Goal: Use online tool/utility: Use online tool/utility

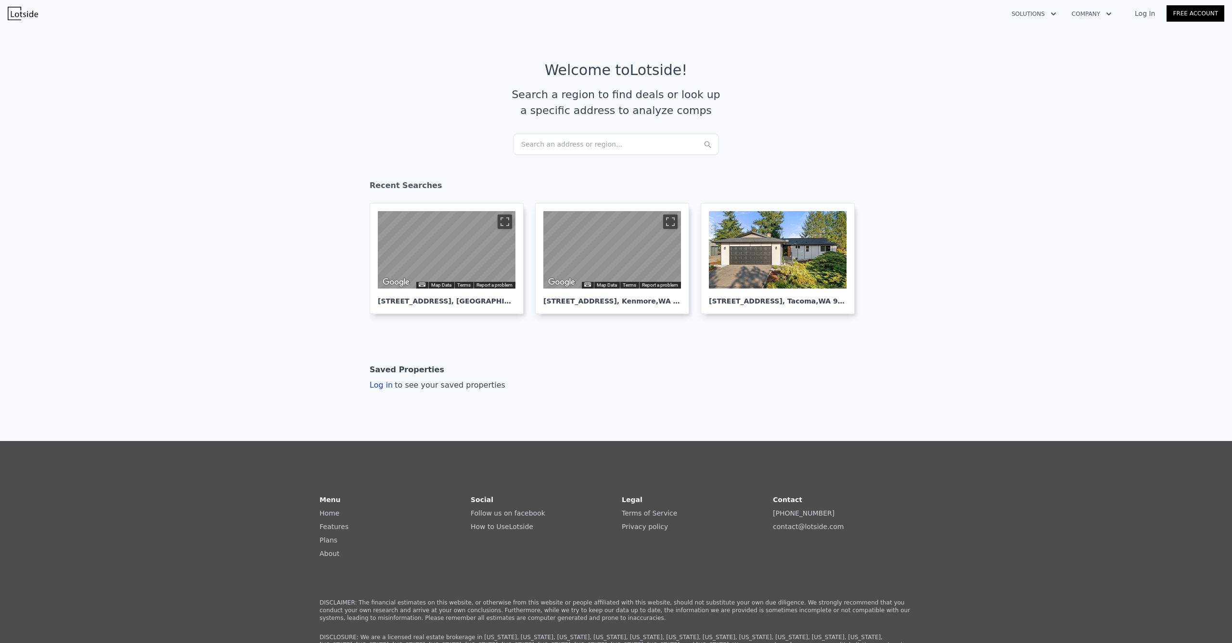
click at [605, 147] on div "Search an address or region..." at bounding box center [616, 144] width 206 height 21
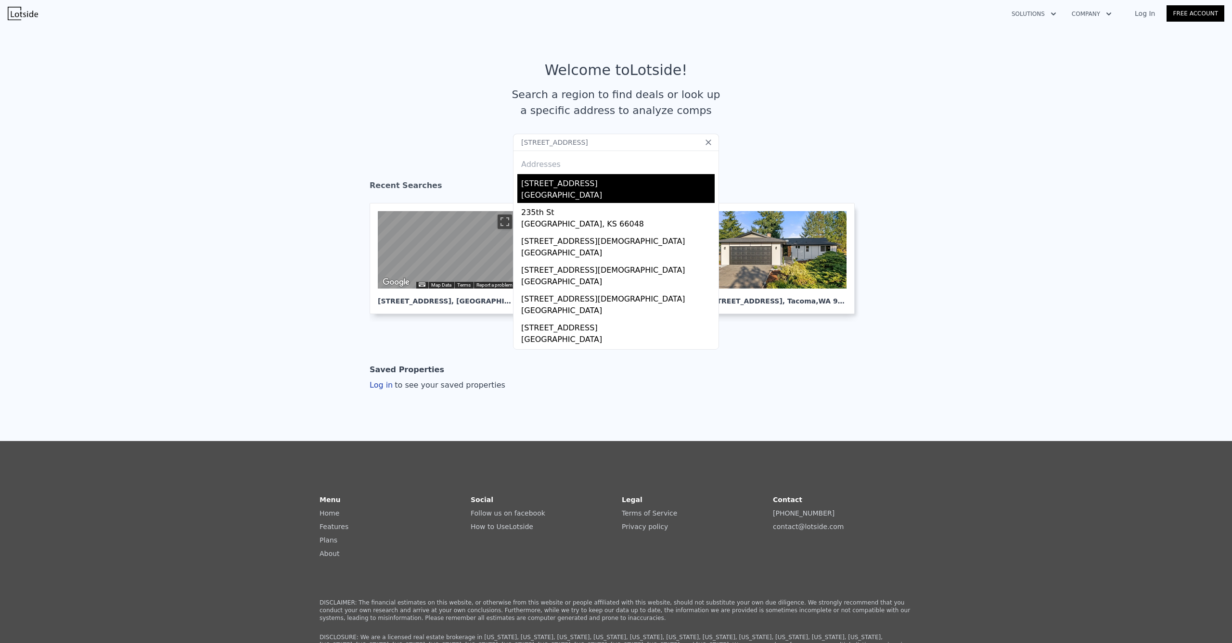
type input "[STREET_ADDRESS]"
click at [553, 192] on div "[GEOGRAPHIC_DATA]" at bounding box center [617, 196] width 193 height 13
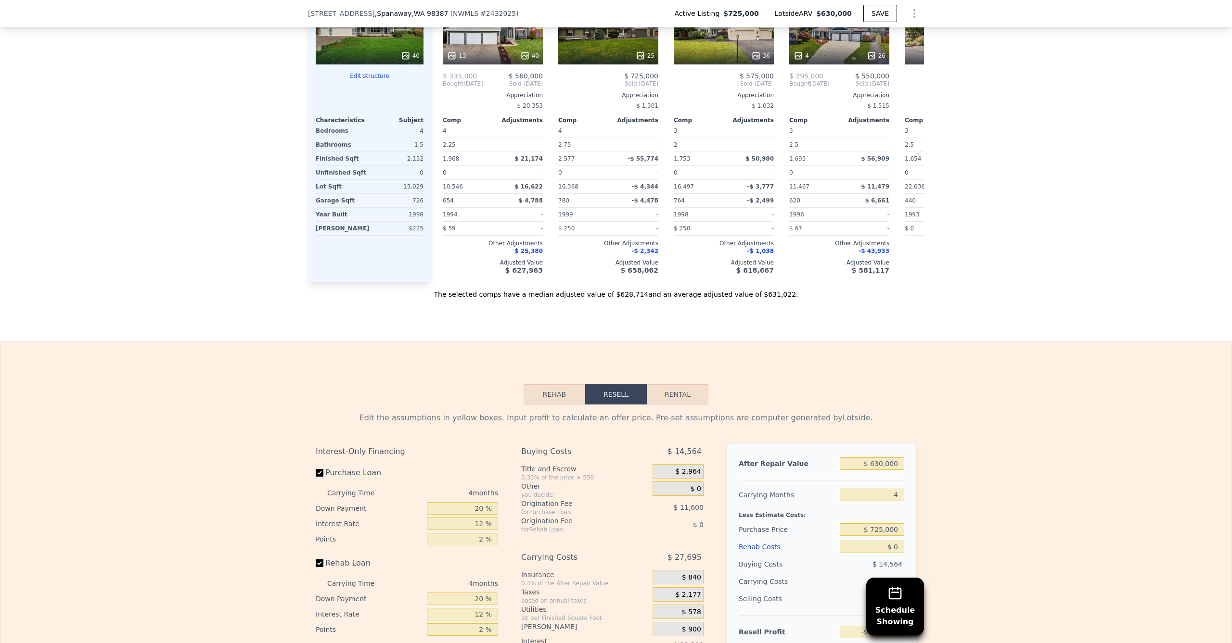
scroll to position [1381, 0]
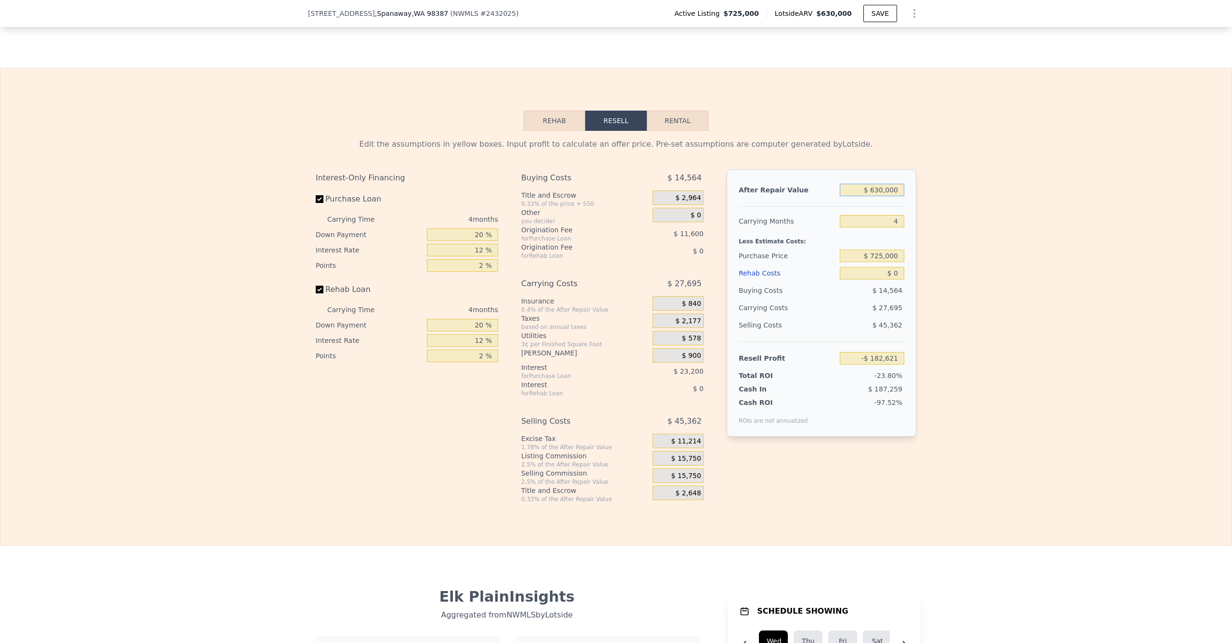
click at [878, 196] on input "$ 630,000" at bounding box center [872, 190] width 64 height 13
type input "$ 6"
type input "-$ 766,963"
type input "$ 69"
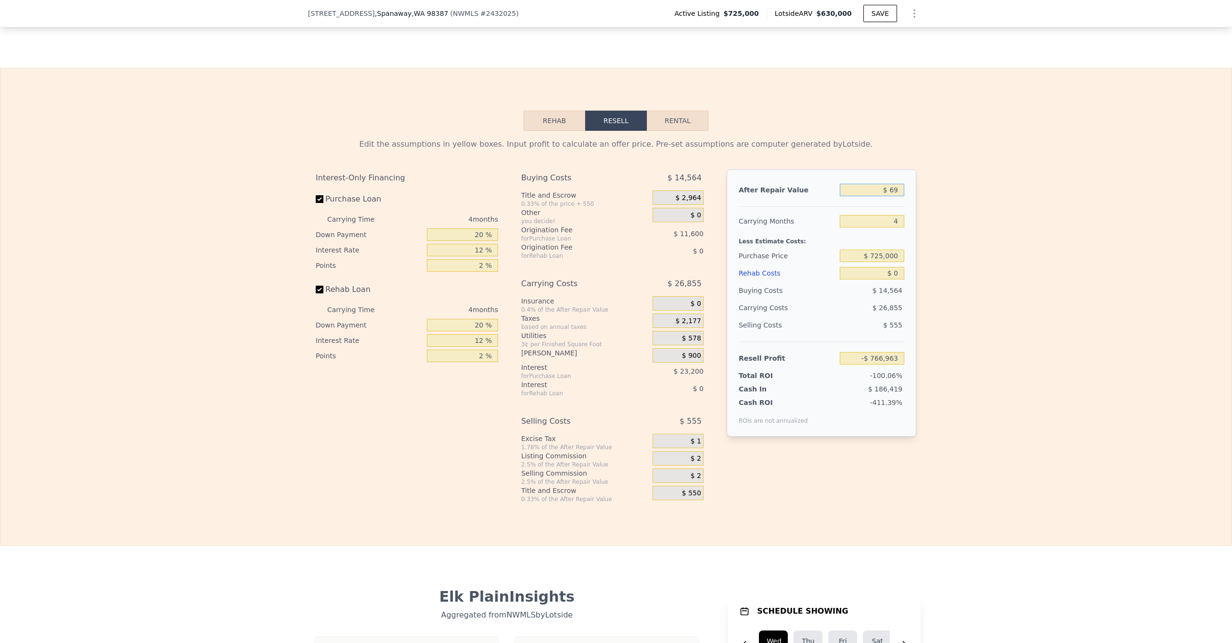
type input "-$ 766,905"
type input "$ 699"
type input "-$ 766,319"
type input "$ 6,990"
type input "-$ 760,485"
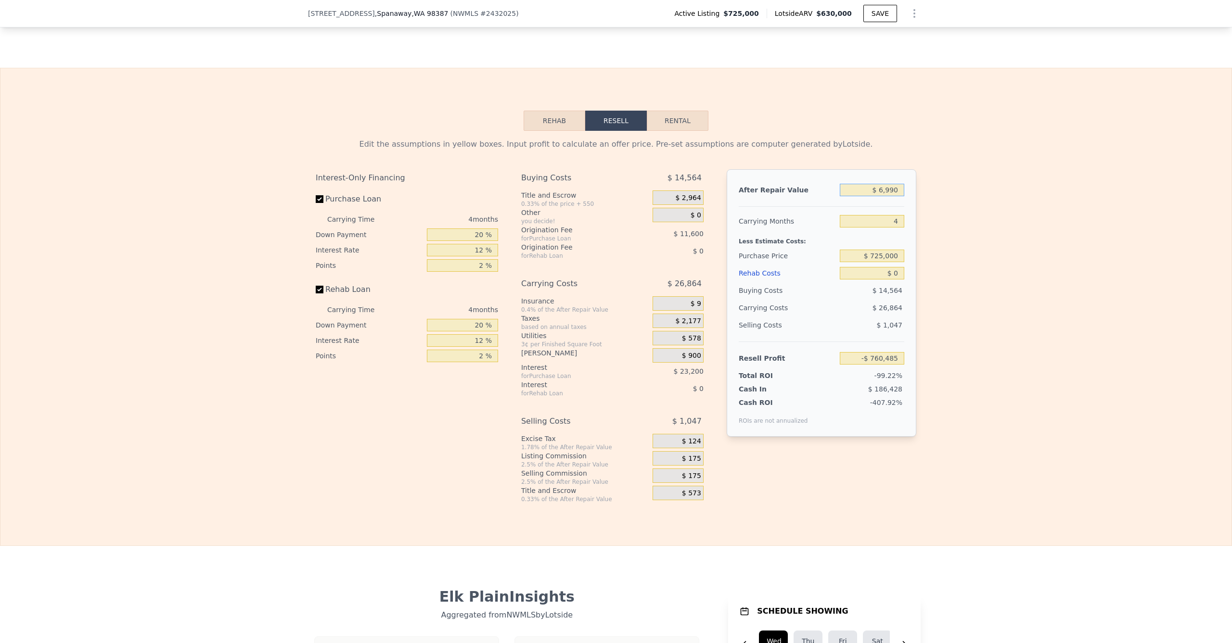
type input "$ 69,900"
type input "-$ 702,135"
type input "$ 699,000"
type input "-$ 118,621"
click at [872, 262] on input "$ 725,000" at bounding box center [872, 256] width 64 height 13
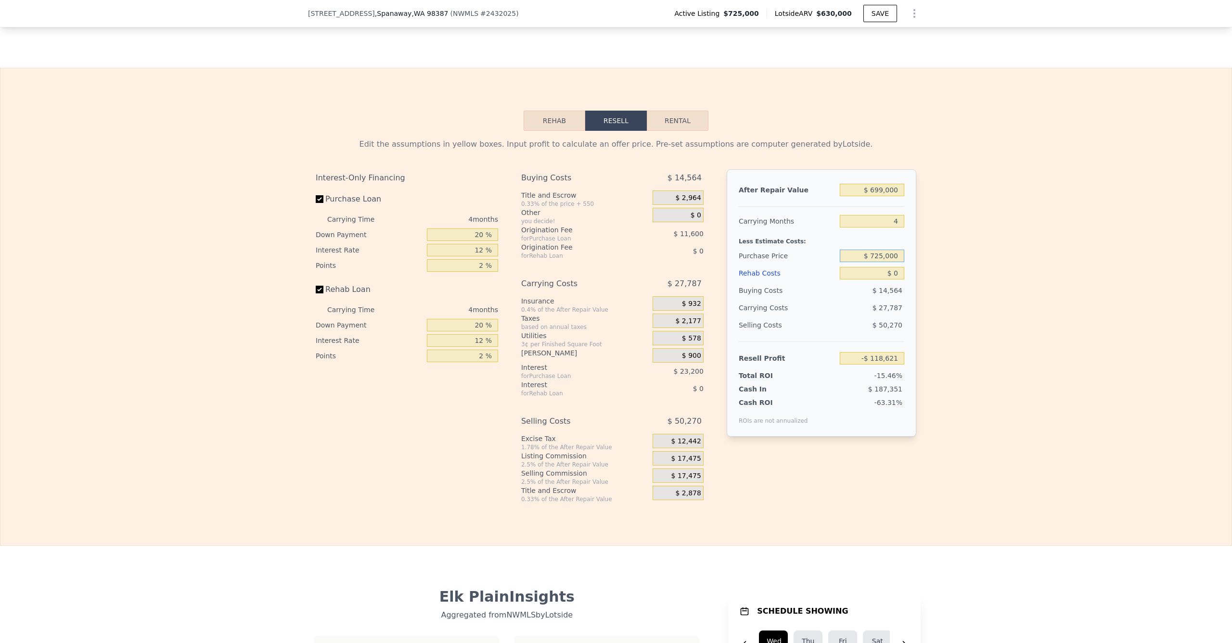
click at [872, 262] on input "$ 725,000" at bounding box center [872, 256] width 64 height 13
click at [861, 262] on input "-$ 463,000" at bounding box center [872, 256] width 64 height 13
type input "$ 463,000"
click at [879, 280] on input "$ 0" at bounding box center [872, 273] width 64 height 13
type input "$ 156,827"
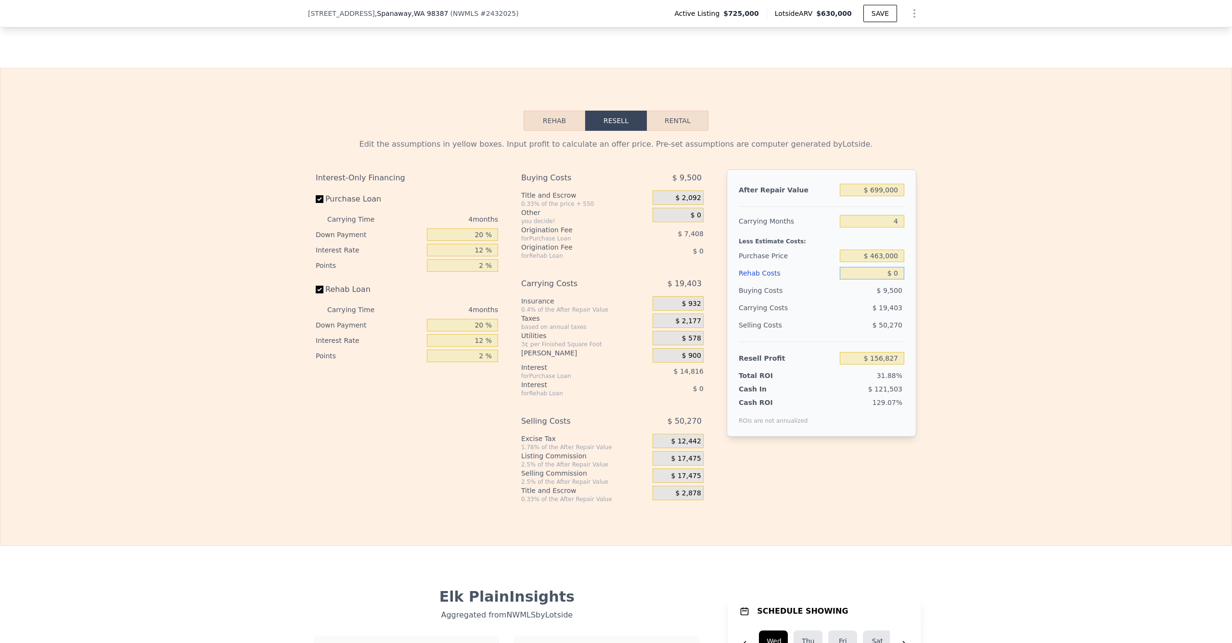
type input "$ 80"
type input "$ 156,742"
type input "$ 800"
type input "$ 155,990"
type input "$ 8,000"
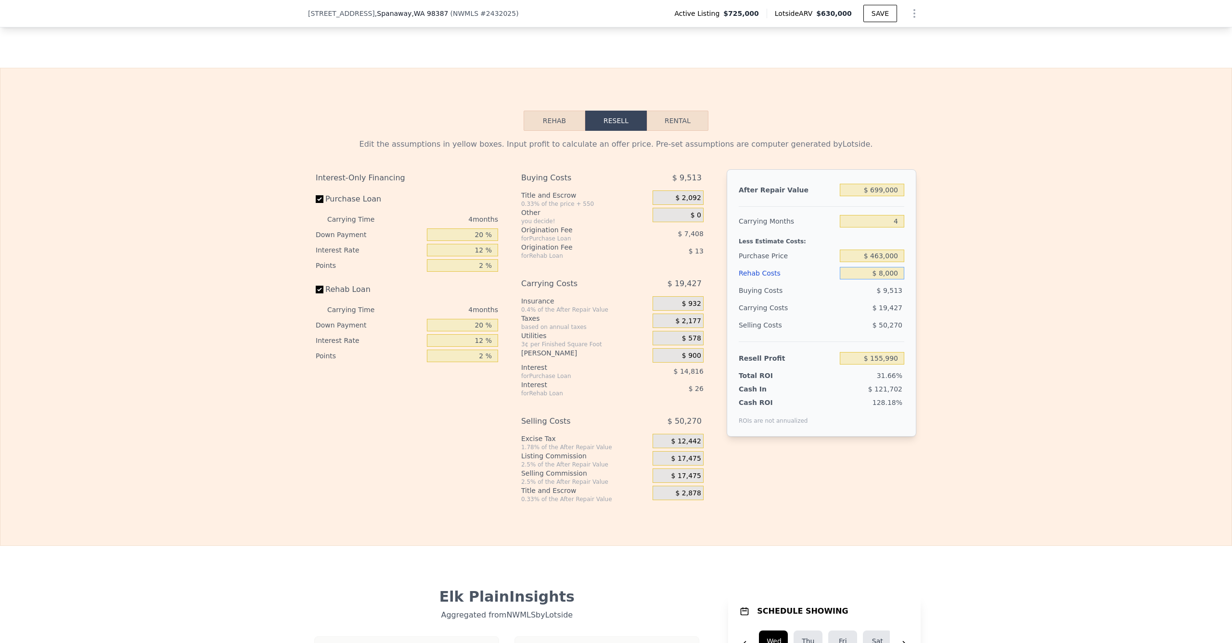
type input "$ 148,443"
type input "$ 80,000"
type input "$ 72,987"
type input "$ 800,000"
type input "-$ 681,573"
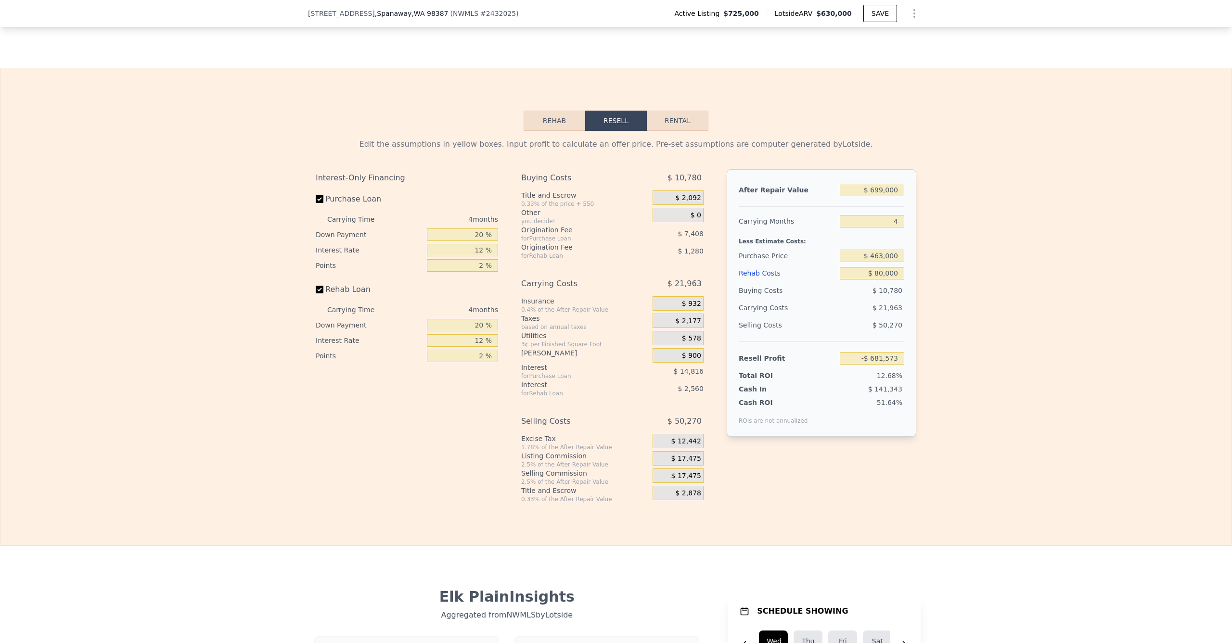
type input "$ 80,000"
type input "$ 72,987"
click at [955, 325] on div "Edit the assumptions in yellow boxes. Input profit to calculate an offer price.…" at bounding box center [615, 317] width 1231 height 373
drag, startPoint x: 872, startPoint y: 320, endPoint x: 938, endPoint y: 329, distance: 66.6
click at [939, 328] on div "Edit the assumptions in yellow boxes. Input profit to calculate an offer price.…" at bounding box center [615, 317] width 1231 height 373
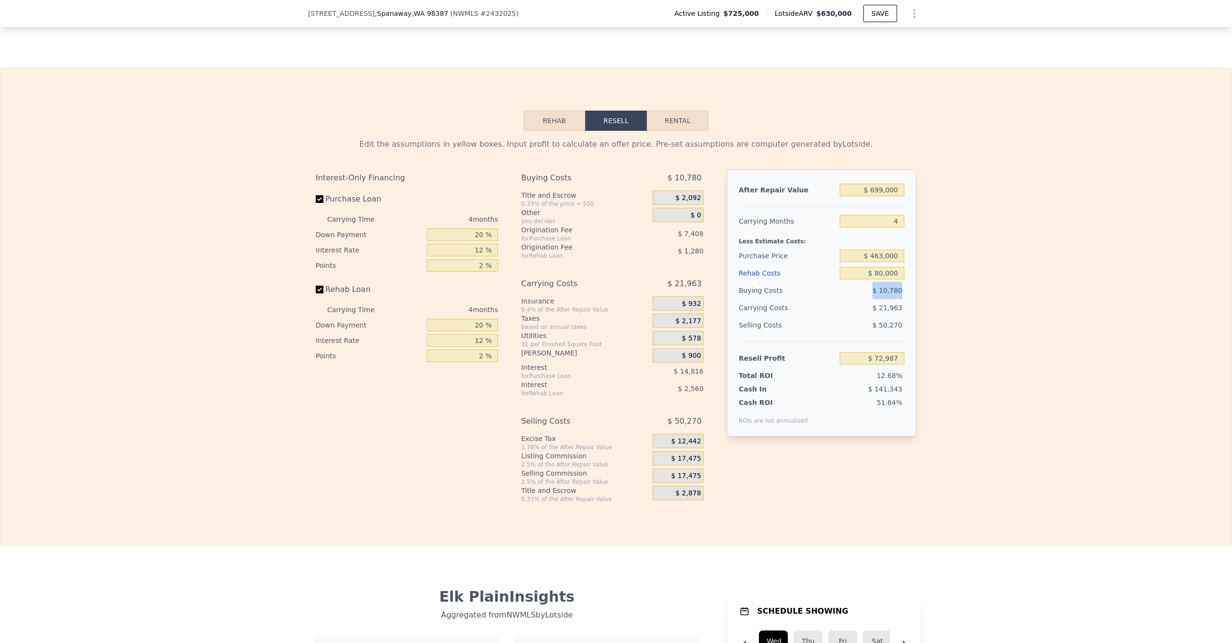
drag, startPoint x: 868, startPoint y: 306, endPoint x: 900, endPoint y: 339, distance: 45.9
click at [910, 311] on div "After Repair Value $ 699,000 Carrying Months 4 Less Estimate Costs: Purchase Pr…" at bounding box center [822, 303] width 190 height 268
drag, startPoint x: 872, startPoint y: 335, endPoint x: 939, endPoint y: 347, distance: 67.9
click at [931, 343] on div "Edit the assumptions in yellow boxes. Input profit to calculate an offer price.…" at bounding box center [615, 317] width 1231 height 373
drag, startPoint x: 959, startPoint y: 346, endPoint x: 943, endPoint y: 354, distance: 17.7
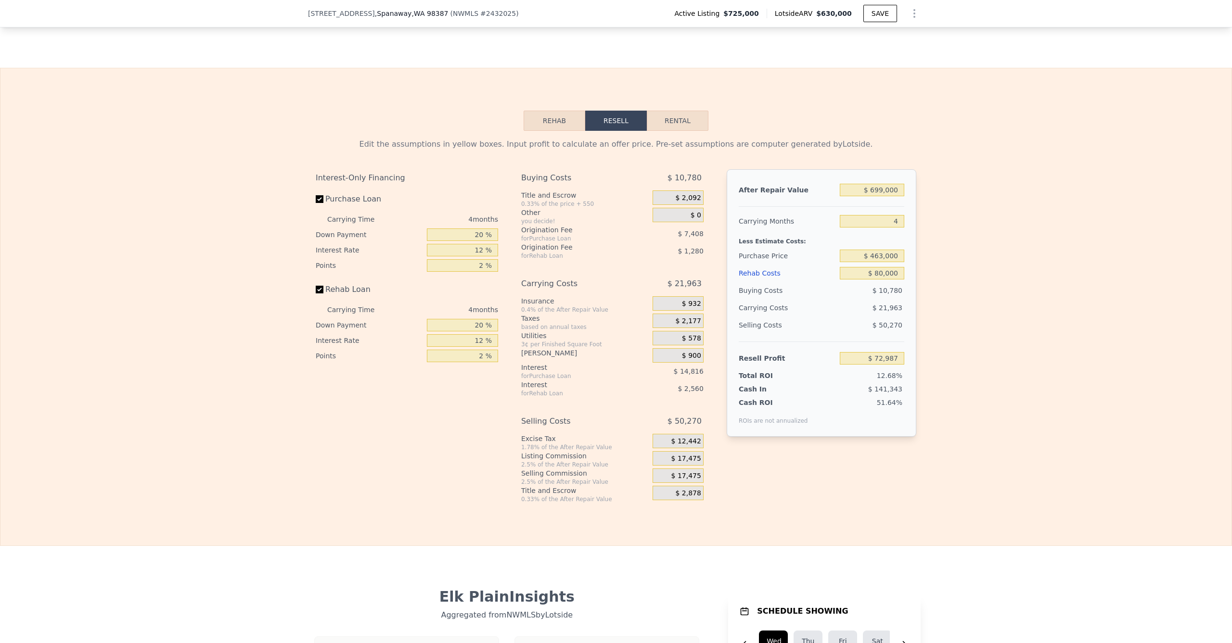
click at [958, 346] on div "Edit the assumptions in yellow boxes. Input profit to calculate an offer price.…" at bounding box center [615, 317] width 1231 height 373
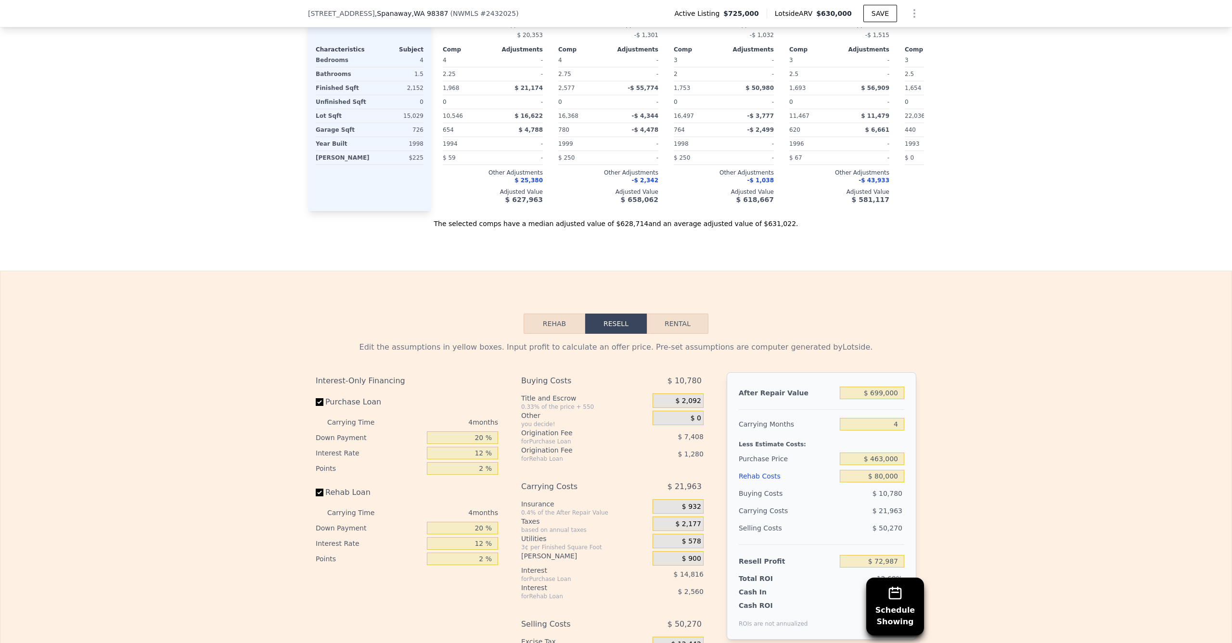
scroll to position [1335, 0]
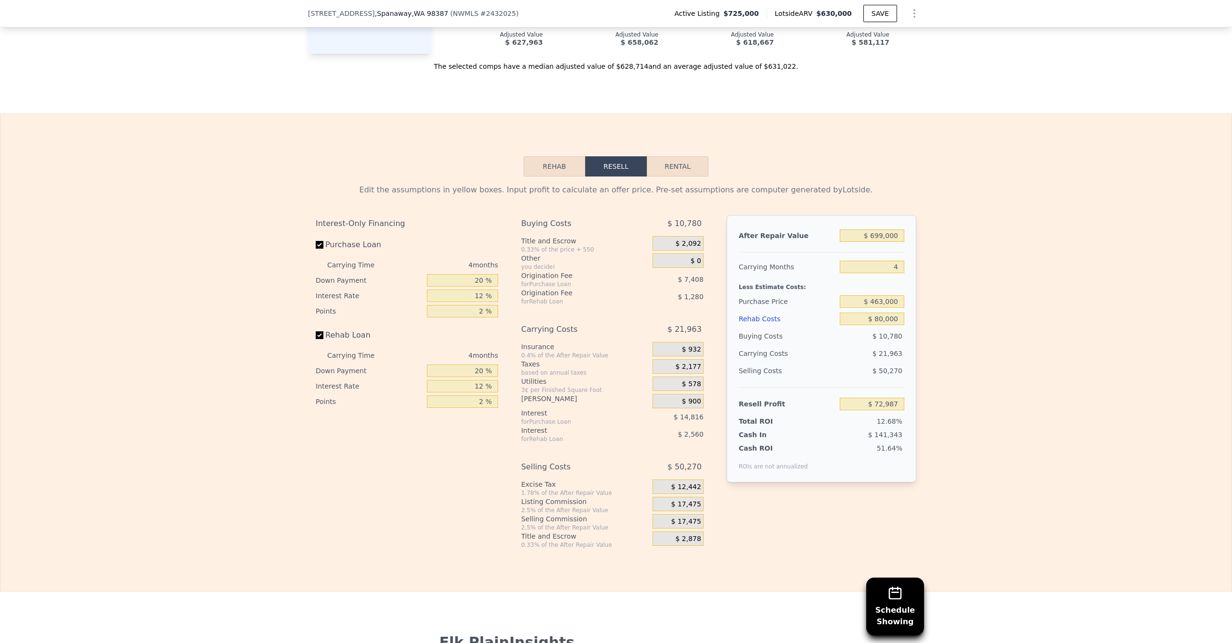
click at [235, 146] on div "Rehab Resell Rental Edit the assumptions in yellow boxes. Input profit to calcu…" at bounding box center [616, 353] width 1232 height 478
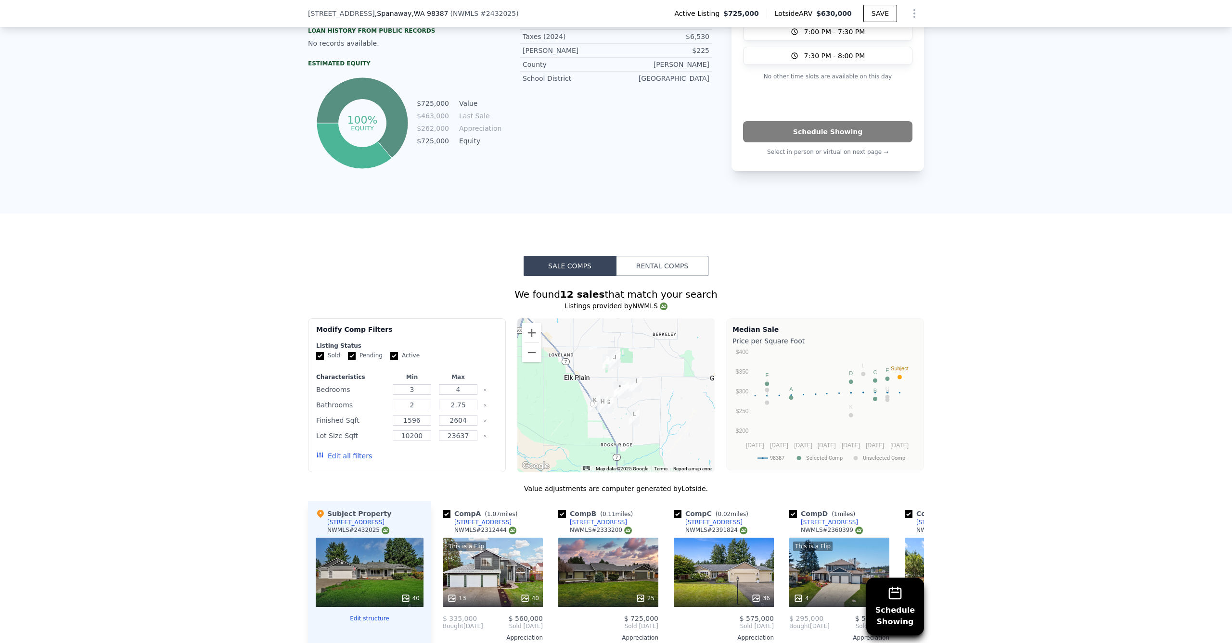
scroll to position [823, 0]
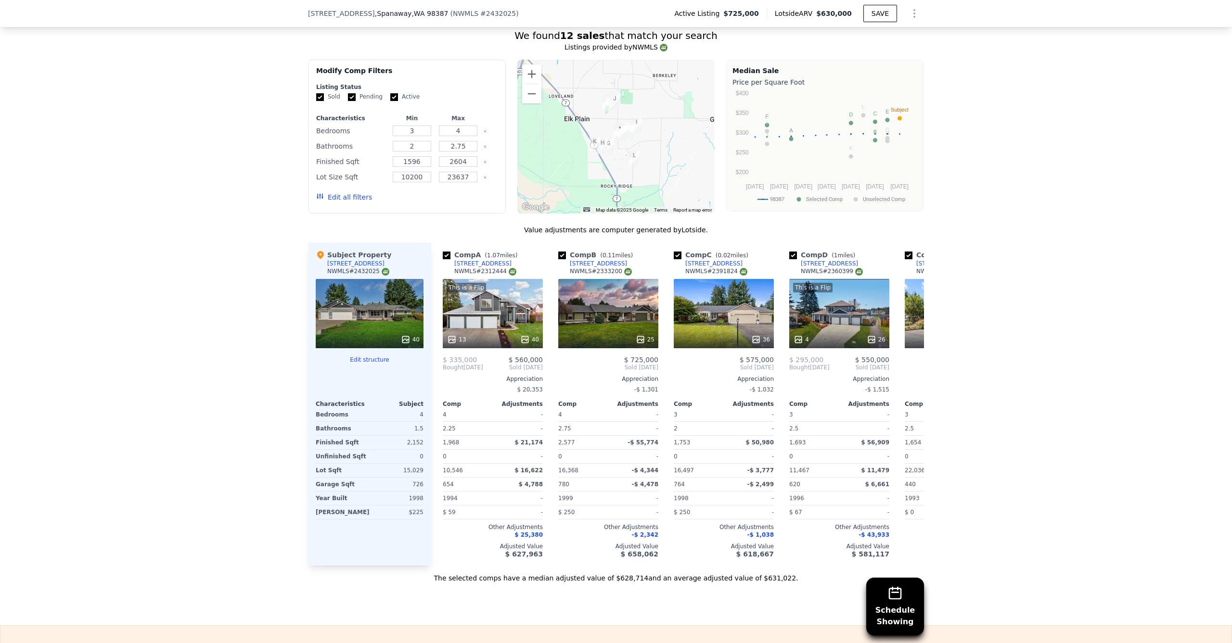
click at [364, 331] on div "40" at bounding box center [370, 313] width 108 height 69
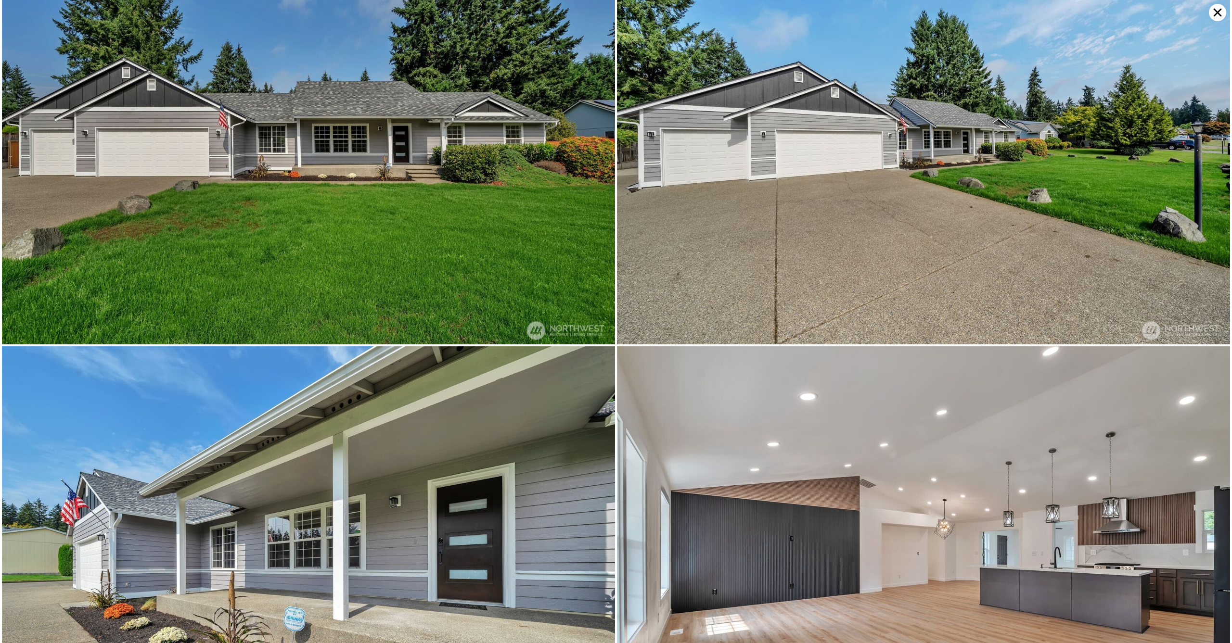
scroll to position [0, 0]
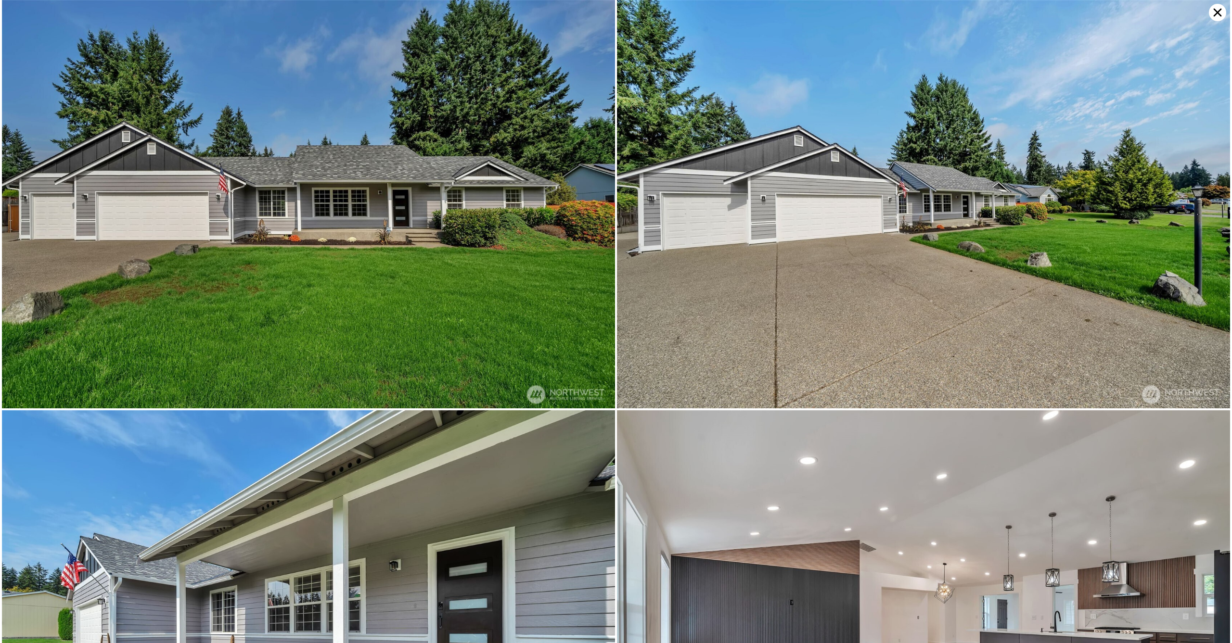
click at [1218, 13] on icon at bounding box center [1218, 13] width 8 height 8
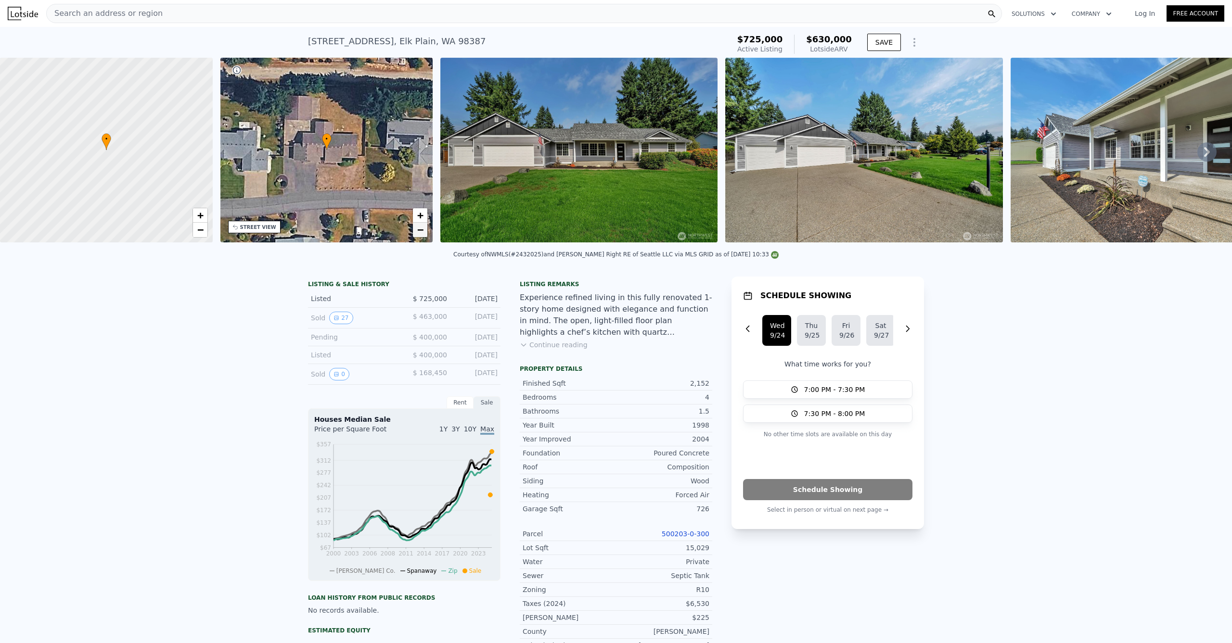
click at [422, 229] on span "−" at bounding box center [420, 230] width 6 height 12
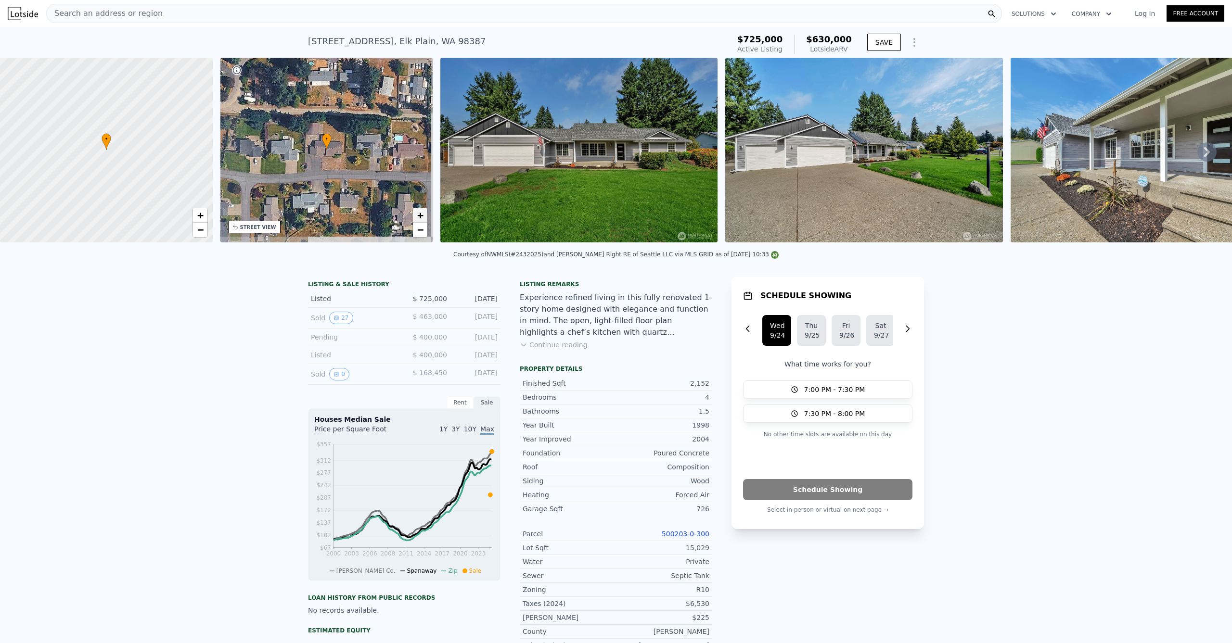
click at [423, 217] on span "+" at bounding box center [420, 215] width 6 height 12
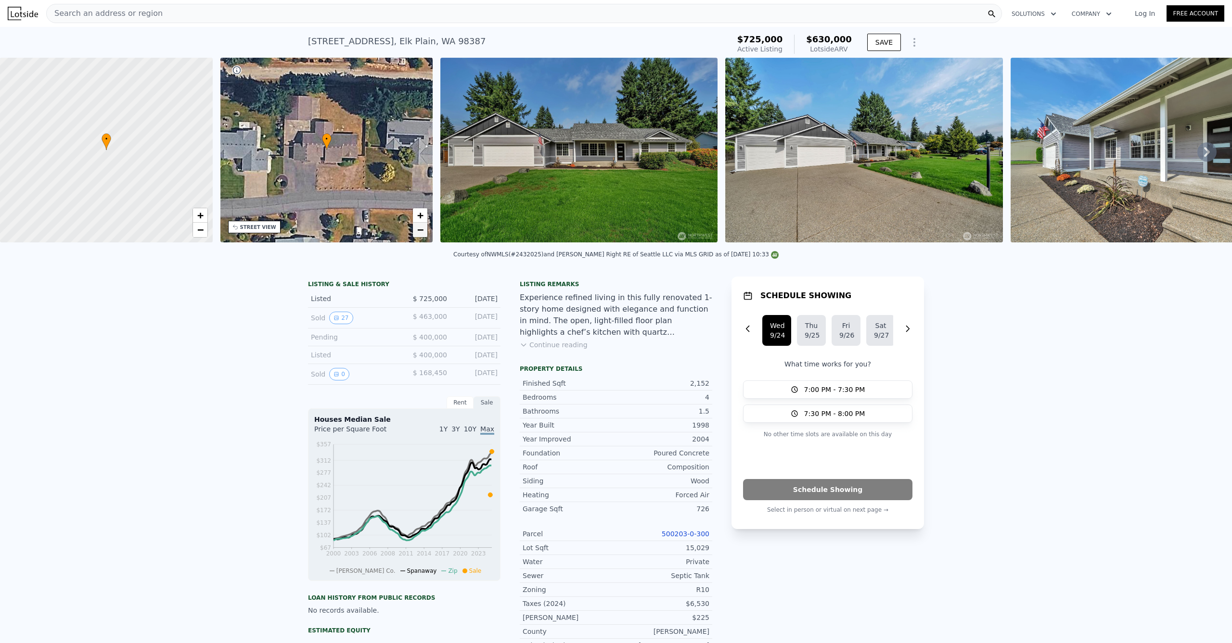
click at [416, 231] on link "−" at bounding box center [420, 230] width 14 height 14
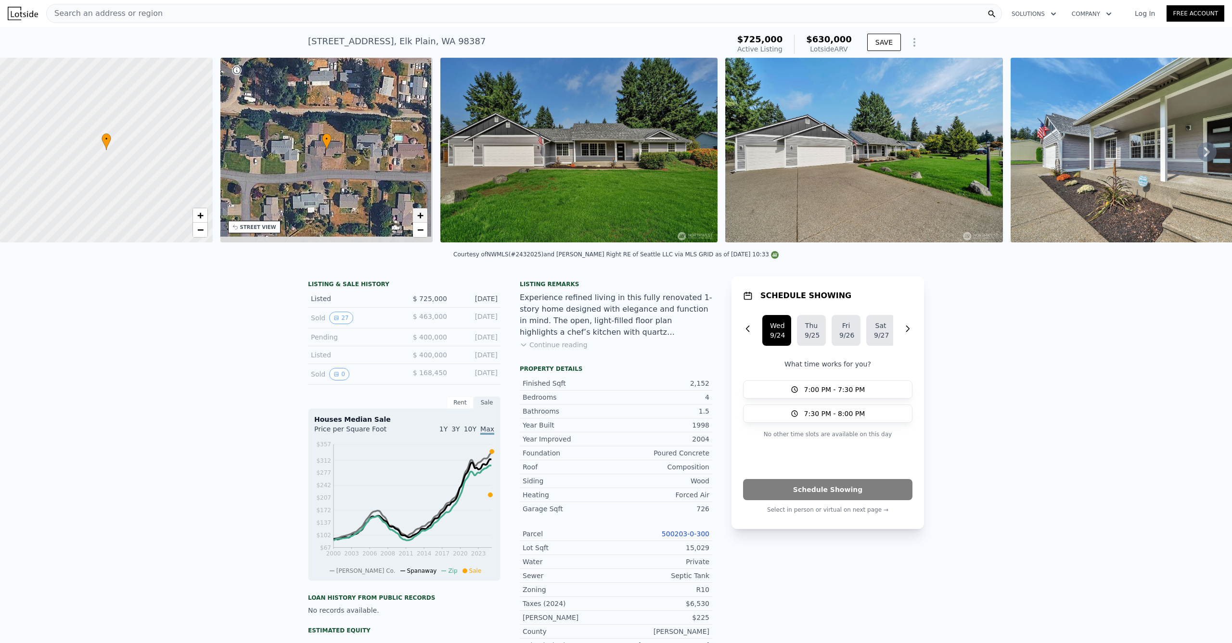
click at [419, 220] on span "+" at bounding box center [420, 215] width 6 height 12
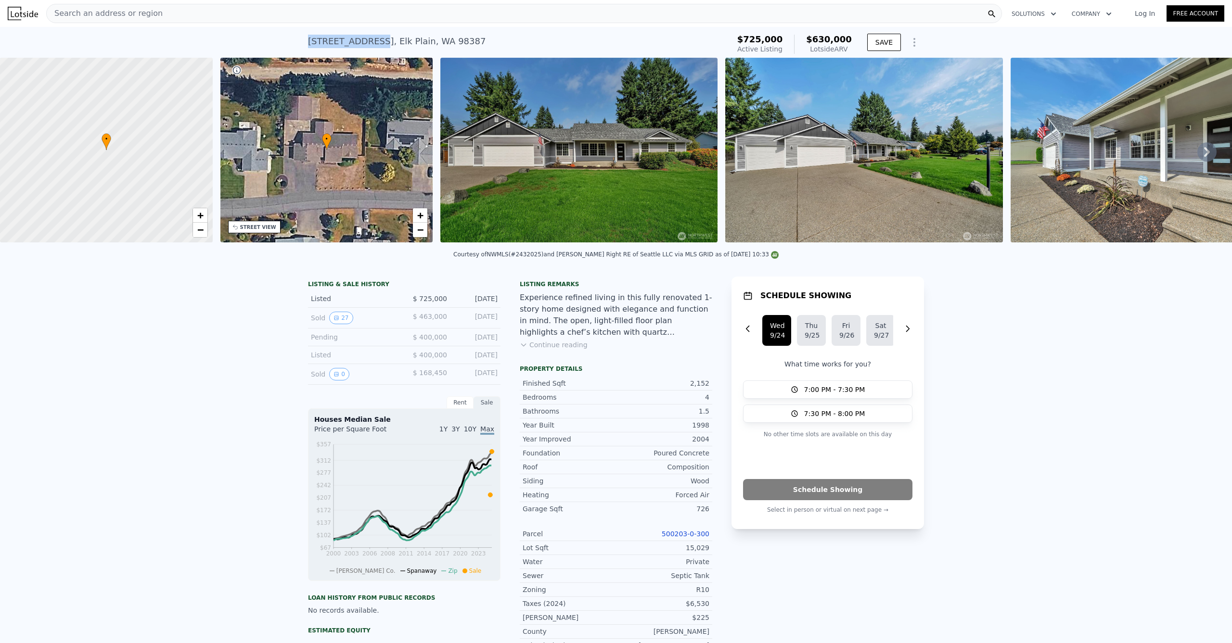
drag, startPoint x: 302, startPoint y: 38, endPoint x: 368, endPoint y: 45, distance: 66.8
click at [368, 45] on div "[STREET_ADDRESS] Active at $725k (~ARV $630k ) $725,000 Active Listing $630,000…" at bounding box center [616, 42] width 1232 height 31
copy div "[STREET_ADDRESS]"
